Goal: Information Seeking & Learning: Find contact information

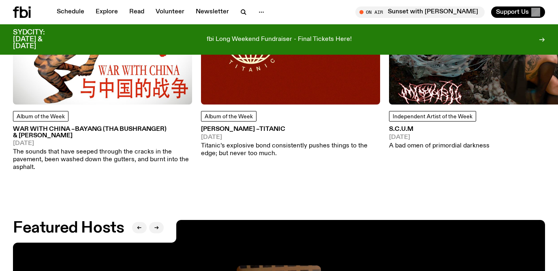
scroll to position [1073, 0]
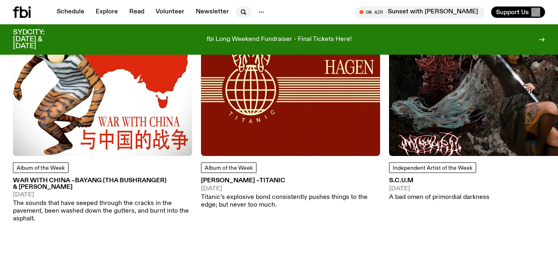
click at [241, 11] on icon "button" at bounding box center [243, 12] width 4 height 4
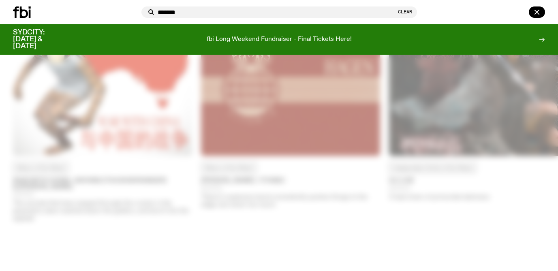
type input "*******"
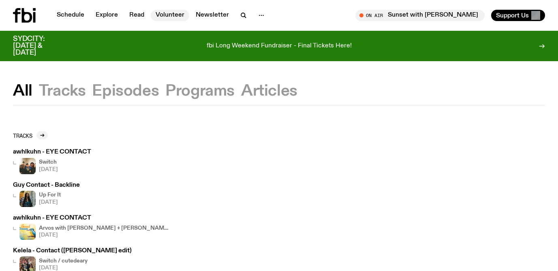
click at [169, 16] on link "Volunteer" at bounding box center [170, 15] width 38 height 11
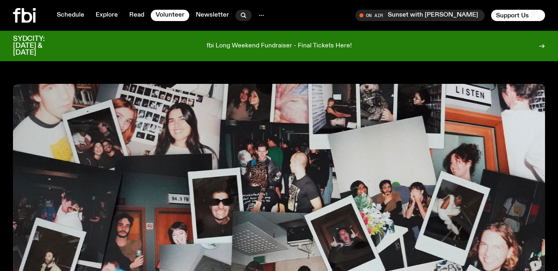
click at [242, 15] on icon "button" at bounding box center [243, 15] width 4 height 4
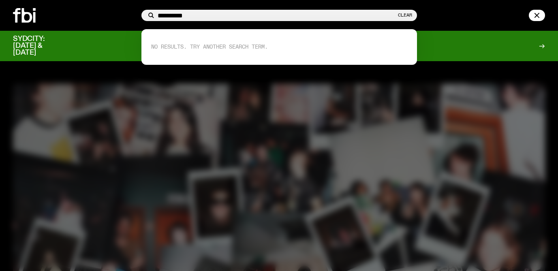
type input "**********"
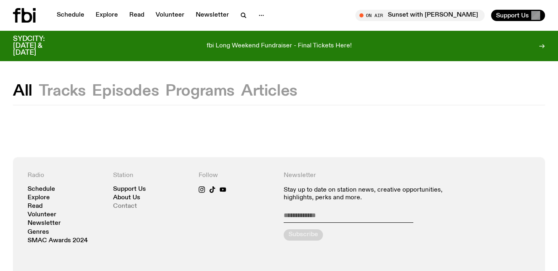
click at [124, 206] on link "Contact" at bounding box center [125, 206] width 24 height 6
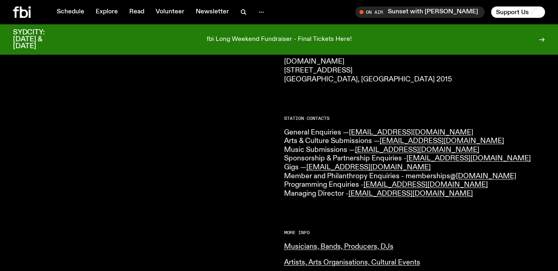
scroll to position [158, 0]
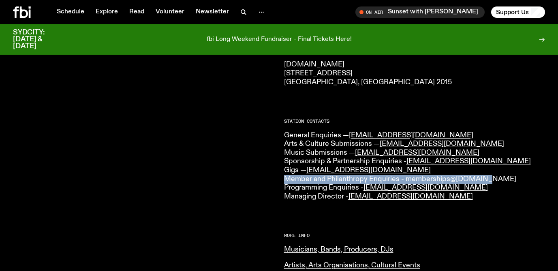
drag, startPoint x: 280, startPoint y: 177, endPoint x: 478, endPoint y: 176, distance: 197.6
click at [478, 176] on div "CONTACT US Office Hours: Tue-Fri, 10am-6pm Text the Studio — 0435 123 945 Gener…" at bounding box center [279, 210] width 558 height 517
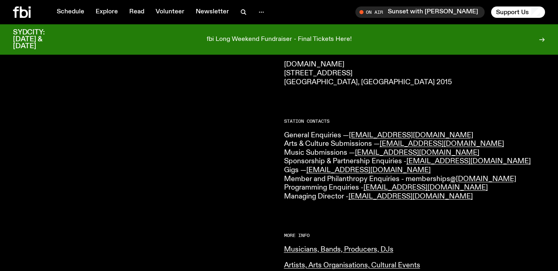
click at [511, 182] on p "General Enquiries — [EMAIL_ADDRESS][DOMAIN_NAME] Arts & Culture Submissions — […" at bounding box center [414, 166] width 261 height 70
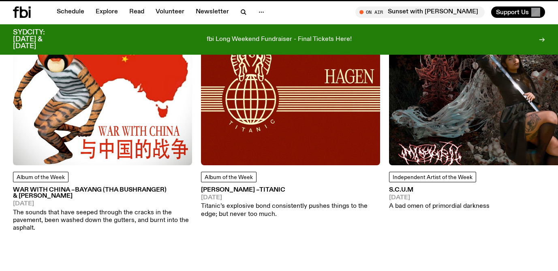
scroll to position [1067, 0]
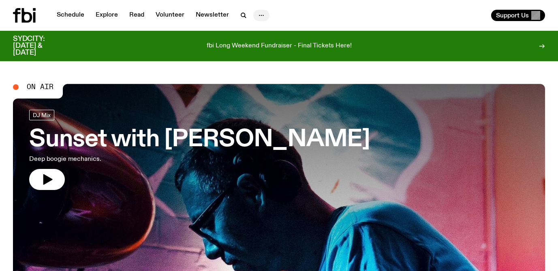
click at [262, 15] on icon "button" at bounding box center [261, 16] width 10 height 10
click at [244, 16] on icon "button" at bounding box center [245, 17] width 2 height 2
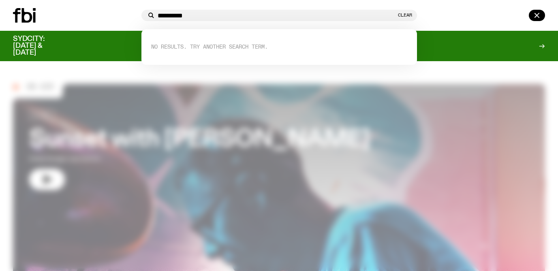
type input "**********"
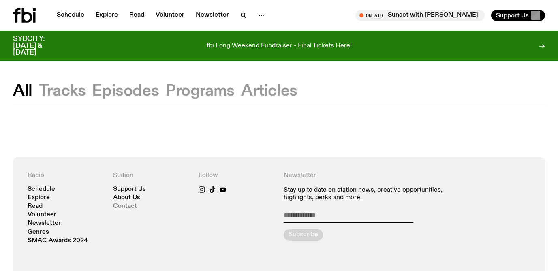
click at [124, 207] on link "Contact" at bounding box center [125, 206] width 24 height 6
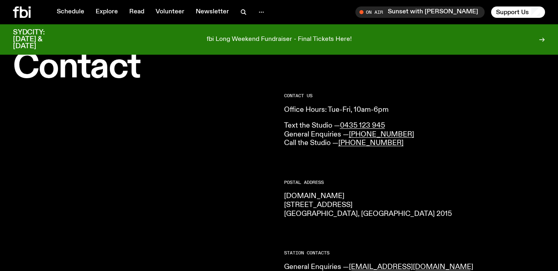
scroll to position [27, 0]
click at [284, 121] on p "Text the Studio — 0435 123 945 General Enquiries — (02) 9030 6940 Call the Stud…" at bounding box center [414, 134] width 261 height 26
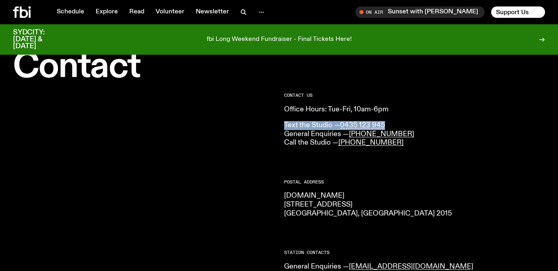
drag, startPoint x: 283, startPoint y: 124, endPoint x: 394, endPoint y: 126, distance: 111.0
click at [394, 126] on p "Text the Studio — 0435 123 945 General Enquiries — (02) 9030 6940 Call the Stud…" at bounding box center [414, 134] width 261 height 26
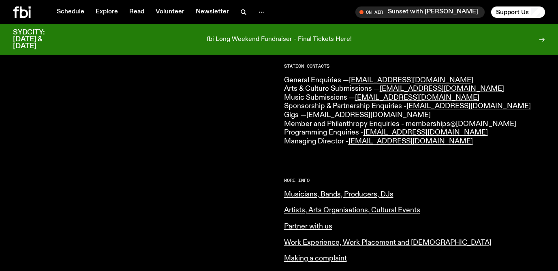
scroll to position [200, 0]
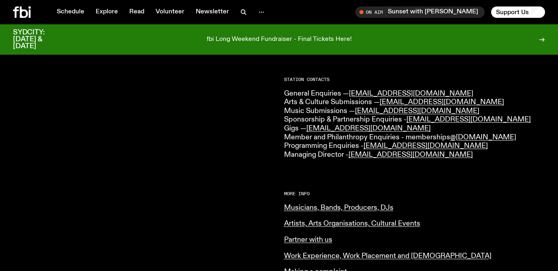
drag, startPoint x: 281, startPoint y: 79, endPoint x: 482, endPoint y: 156, distance: 214.7
click at [482, 157] on div "CONTACT US Office Hours: Tue-Fri, 10am-6pm Text the Studio — 0435 123 945 Gener…" at bounding box center [279, 168] width 558 height 517
copy div "Station Contacts General Enquiries — info@fbiradio.com Arts & Culture Submissio…"
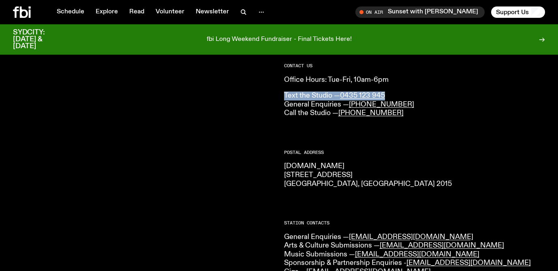
scroll to position [47, 0]
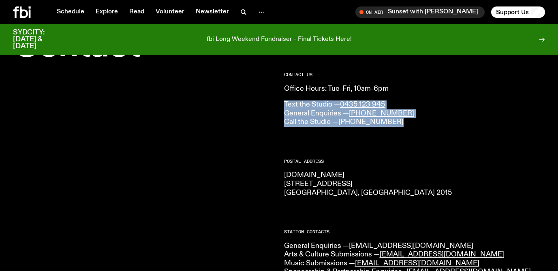
drag, startPoint x: 282, startPoint y: 105, endPoint x: 411, endPoint y: 121, distance: 129.4
copy p "Text the Studio — 0435 123 945 General Enquiries — (02) 9030 6940 Call the Stud…"
